Goal: Task Accomplishment & Management: Manage account settings

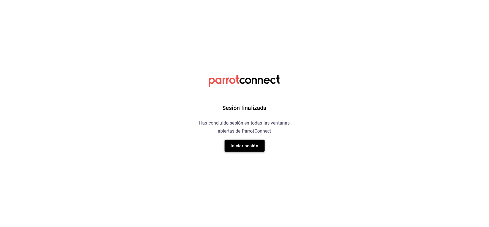
click at [248, 143] on button "Iniciar sesión" at bounding box center [245, 145] width 40 height 12
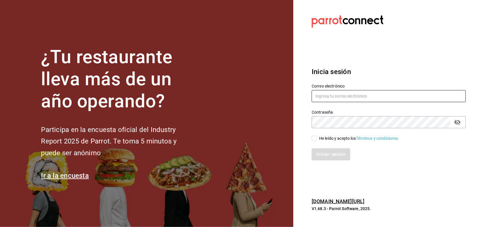
type input "alejandra.solis2024@outlook.com"
click at [317, 136] on span "He leído y acepto los Términos y condiciones." at bounding box center [358, 138] width 82 height 6
click at [317, 136] on input "He leído y acepto los Términos y condiciones." at bounding box center [314, 137] width 5 height 5
checkbox input "true"
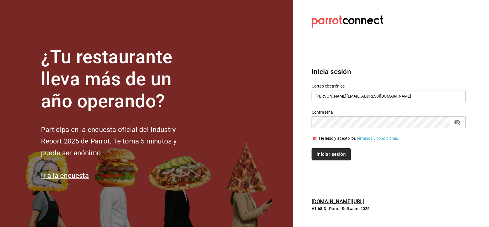
click at [321, 154] on button "Iniciar sesión" at bounding box center [331, 154] width 39 height 12
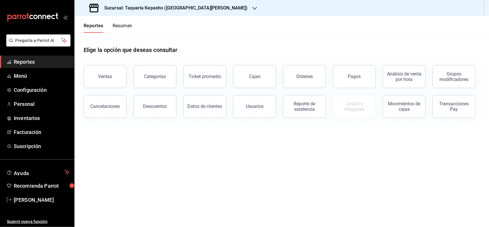
click at [125, 25] on button "Resumen" at bounding box center [123, 28] width 20 height 10
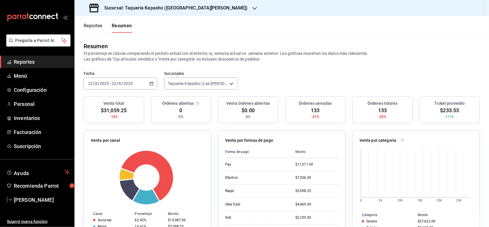
click at [136, 2] on div "Sucursal: Taquería Kepasho ([GEOGRAPHIC_DATA][PERSON_NAME])" at bounding box center [169, 8] width 180 height 16
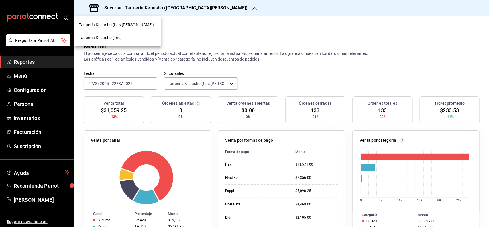
click at [126, 36] on div "Taquería Kepasho (Tec)" at bounding box center [118, 38] width 78 height 6
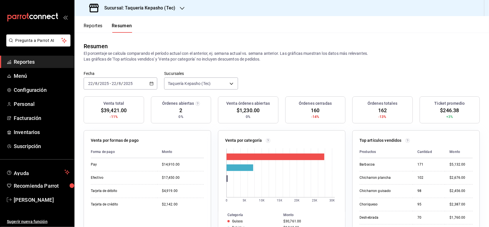
click at [97, 28] on button "Reportes" at bounding box center [93, 28] width 19 height 10
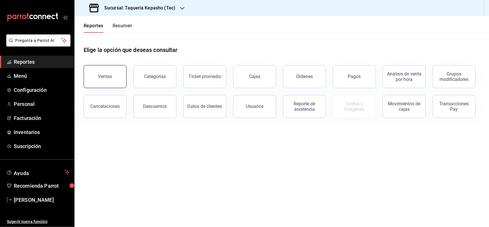
click at [109, 78] on div "Ventas" at bounding box center [105, 76] width 14 height 5
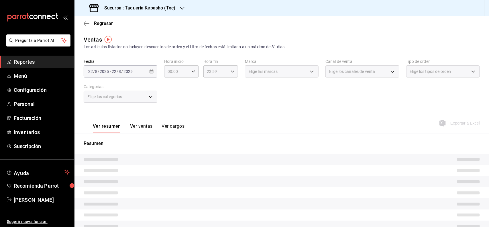
click at [148, 125] on button "Ver ventas" at bounding box center [141, 128] width 23 height 10
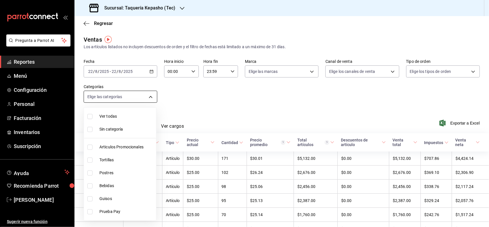
click at [149, 97] on body "Pregunta a Parrot AI Reportes Menú Configuración Personal Facturación Inventari…" at bounding box center [244, 113] width 489 height 227
click at [133, 171] on span "Postres" at bounding box center [126, 173] width 54 height 6
type input "80394fb5-4f8c-4364-8ccf-133ca3d1566e"
checkbox input "true"
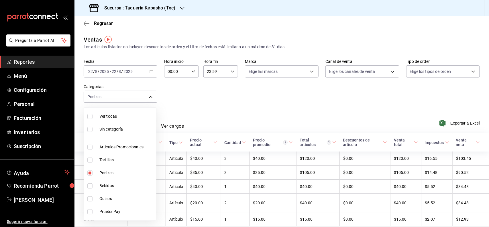
click at [321, 101] on div at bounding box center [244, 113] width 489 height 227
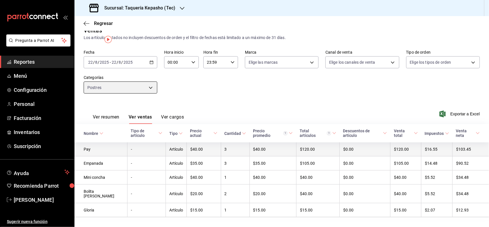
scroll to position [14, 0]
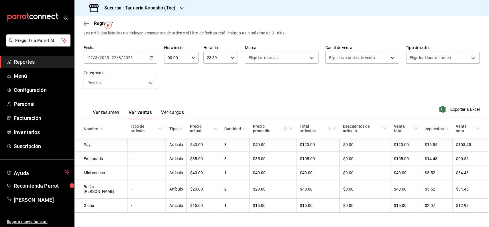
click at [28, 56] on link "Reportes" at bounding box center [37, 62] width 74 height 12
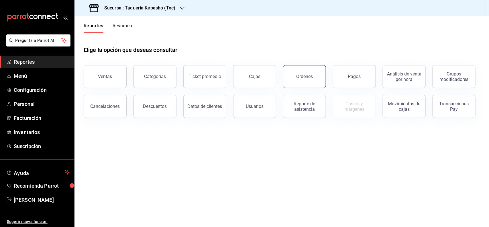
drag, startPoint x: 287, startPoint y: 82, endPoint x: 293, endPoint y: 81, distance: 5.8
click at [287, 81] on button "Órdenes" at bounding box center [304, 76] width 43 height 23
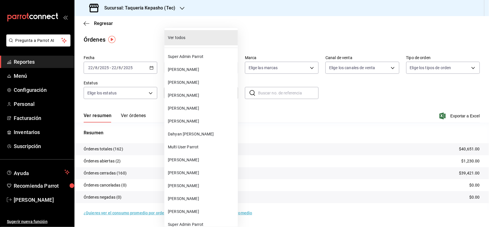
click at [194, 90] on body "Pregunta a Parrot AI Reportes Menú Configuración Personal Facturación Inventari…" at bounding box center [244, 113] width 489 height 227
click at [196, 68] on span "[PERSON_NAME]" at bounding box center [202, 69] width 68 height 6
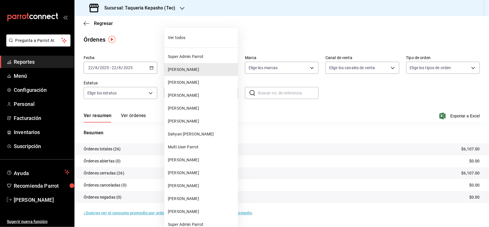
click at [201, 91] on body "Pregunta a Parrot AI Reportes Menú Configuración Personal Facturación Inventari…" at bounding box center [244, 113] width 489 height 227
click at [202, 95] on span "[PERSON_NAME]" at bounding box center [202, 95] width 68 height 6
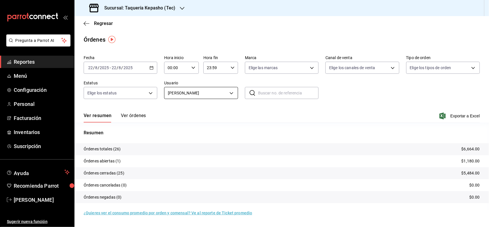
click at [208, 90] on body "Pregunta a Parrot AI Reportes Menú Configuración Personal Facturación Inventari…" at bounding box center [244, 113] width 489 height 227
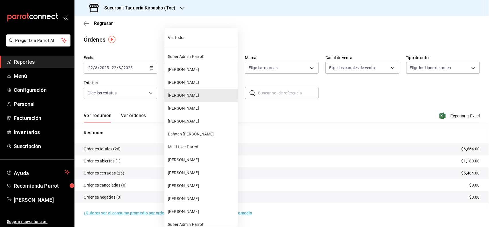
click at [204, 68] on span "[PERSON_NAME]" at bounding box center [202, 69] width 68 height 6
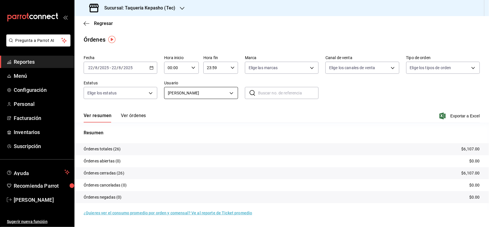
click at [207, 97] on body "Pregunta a Parrot AI Reportes Menú Configuración Personal Facturación Inventari…" at bounding box center [244, 113] width 489 height 227
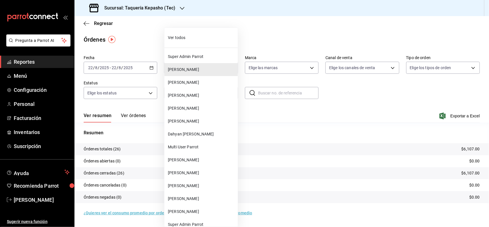
click at [205, 163] on li "[PERSON_NAME]" at bounding box center [200, 159] width 73 height 13
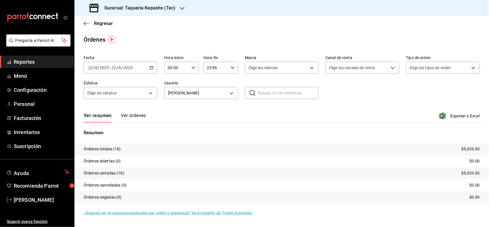
click at [198, 99] on div "Fecha [DATE] [DATE] - [DATE] [DATE] Hora inicio 00:00 Hora inicio Hora fin 23:5…" at bounding box center [282, 79] width 396 height 53
click at [197, 91] on body "Pregunta a Parrot AI Reportes Menú Configuración Personal Facturación Inventari…" at bounding box center [244, 113] width 489 height 227
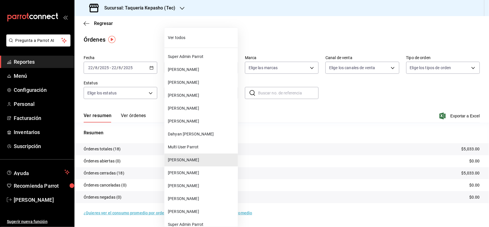
click at [203, 170] on span "[PERSON_NAME]" at bounding box center [202, 173] width 68 height 6
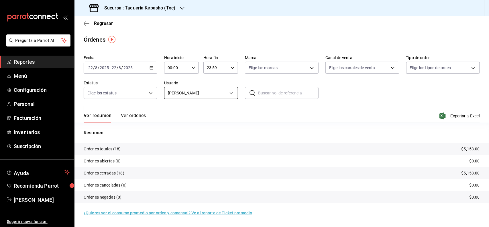
click at [202, 96] on body "Pregunta a Parrot AI Reportes Menú Configuración Personal Facturación Inventari…" at bounding box center [244, 113] width 489 height 227
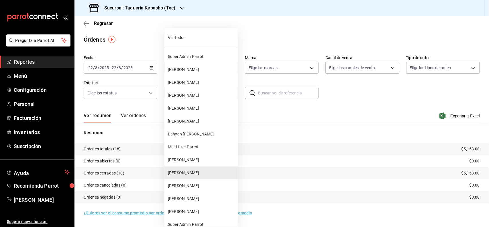
scroll to position [36, 0]
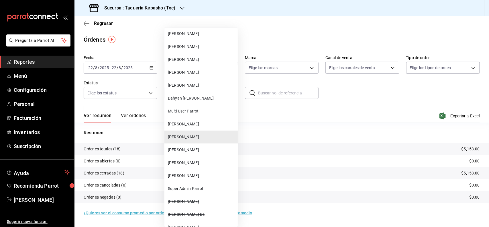
click at [207, 149] on span "[PERSON_NAME]" at bounding box center [202, 150] width 68 height 6
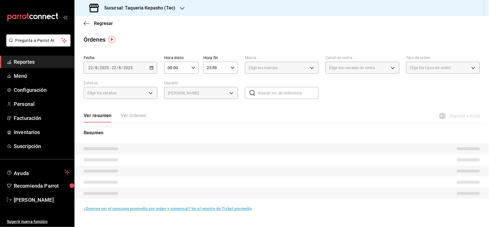
type input "0cdb5c64-5fe0-4290-a401-4088223ea73f"
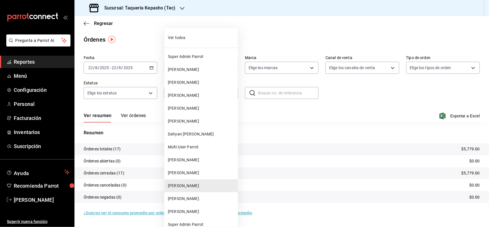
click at [205, 93] on body "Pregunta a Parrot AI Reportes Menú Configuración Personal Facturación Inventari…" at bounding box center [244, 113] width 489 height 227
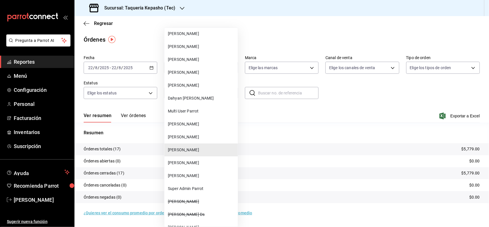
click at [267, 118] on div at bounding box center [244, 113] width 489 height 227
